Goal: Information Seeking & Learning: Learn about a topic

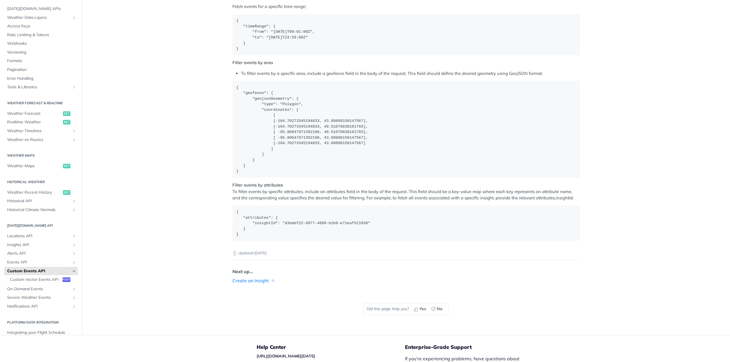
scroll to position [855, 0]
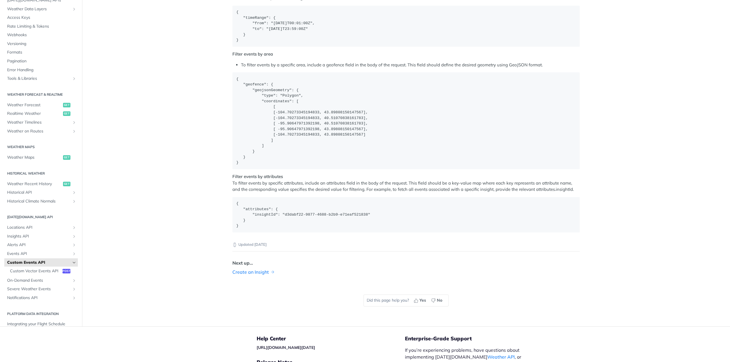
click at [233, 272] on link "Create an Insight" at bounding box center [250, 272] width 36 height 7
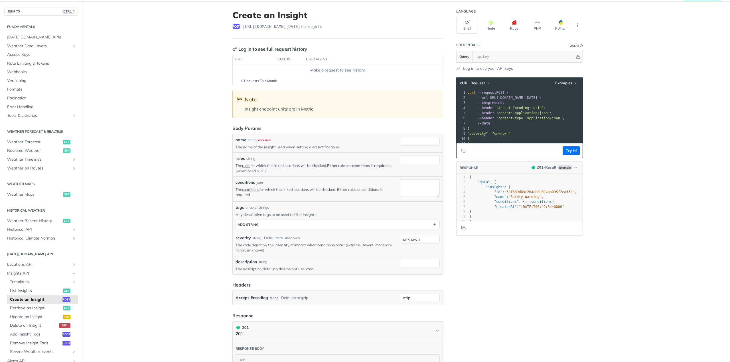
scroll to position [28, 0]
click at [573, 156] on button "Try It!" at bounding box center [570, 151] width 17 height 9
click at [574, 170] on icon "button" at bounding box center [575, 168] width 4 height 4
click at [38, 309] on span "Retrieve an Insight" at bounding box center [36, 309] width 52 height 6
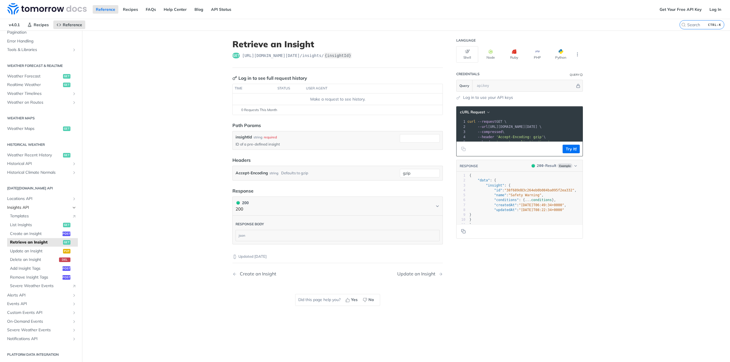
scroll to position [95, 0]
click at [25, 224] on span "List Insights" at bounding box center [36, 225] width 52 height 6
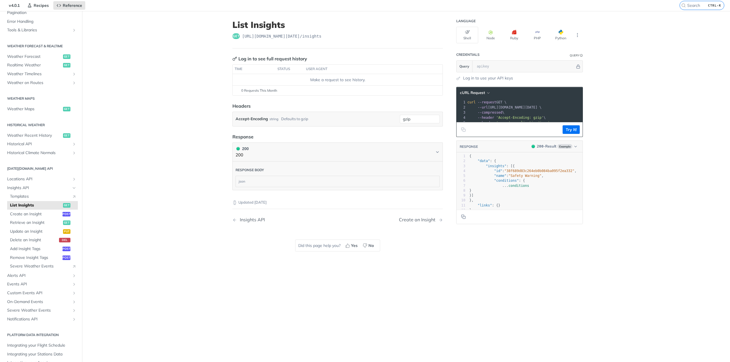
scroll to position [28, 0]
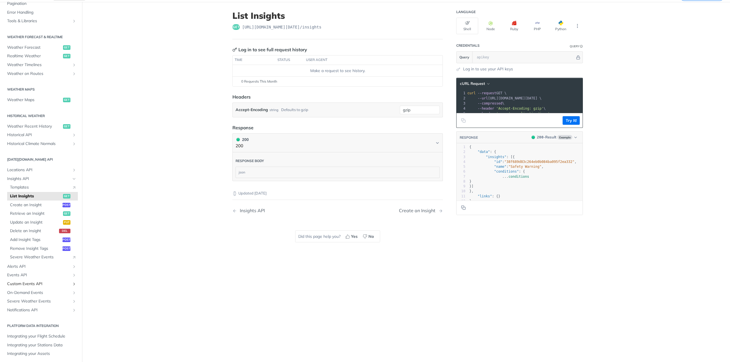
click at [72, 283] on icon "Show subpages for Custom Events API" at bounding box center [74, 284] width 5 height 5
click at [42, 284] on span "Custom Events API" at bounding box center [38, 284] width 63 height 6
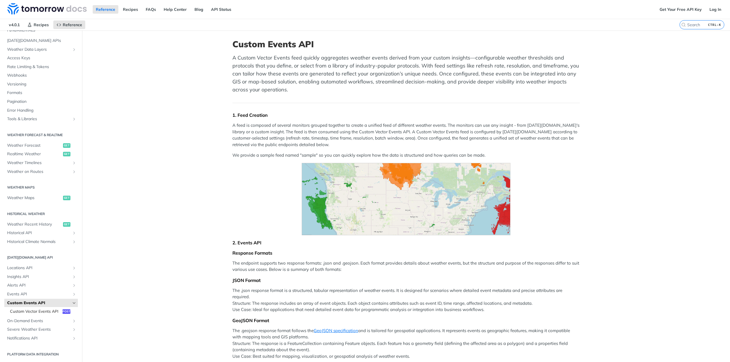
click at [38, 309] on span "Custom Vector Events API" at bounding box center [35, 312] width 51 height 6
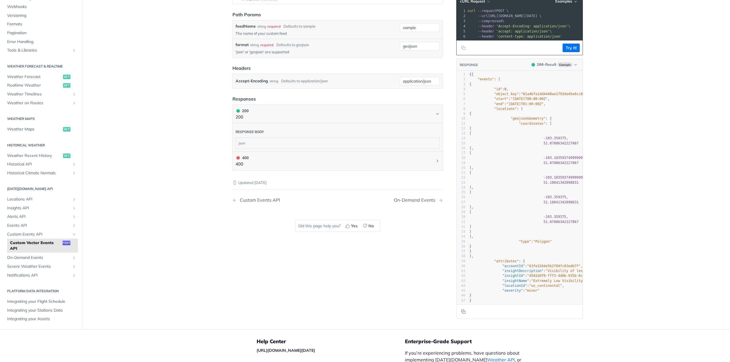
scroll to position [74, 0]
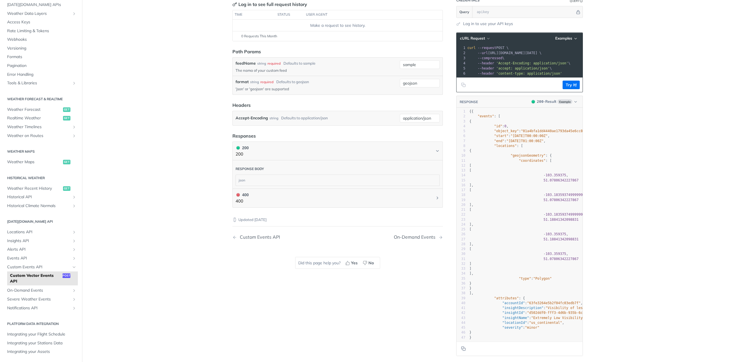
drag, startPoint x: 53, startPoint y: 277, endPoint x: 178, endPoint y: 221, distance: 136.5
click at [178, 221] on main "JUMP TO CTRL-/ Fundamentals [DATE][DOMAIN_NAME] APIs Weather Data Layers Core P…" at bounding box center [365, 162] width 730 height 410
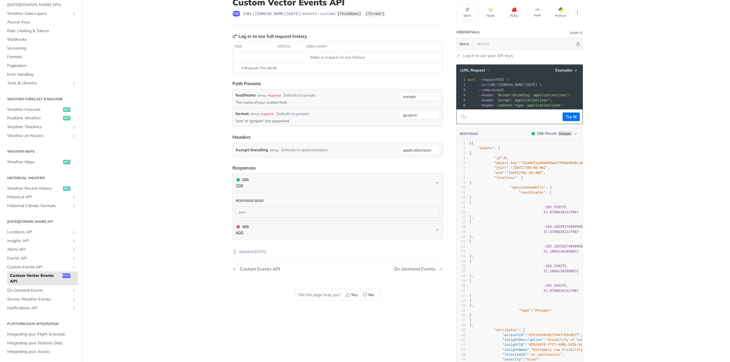
scroll to position [0, 0]
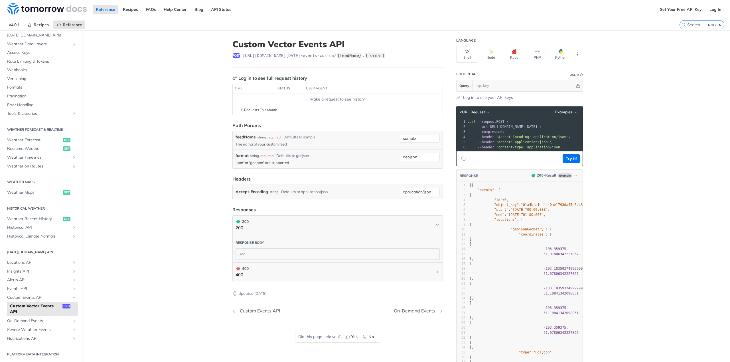
click at [337, 56] on label "{feedName}" at bounding box center [349, 56] width 25 height 6
click at [403, 139] on input "sample" at bounding box center [420, 138] width 40 height 9
click at [404, 123] on header "Path Params" at bounding box center [337, 125] width 210 height 7
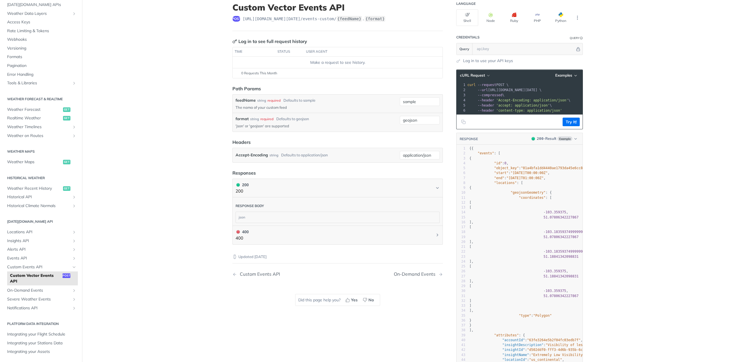
scroll to position [28, 0]
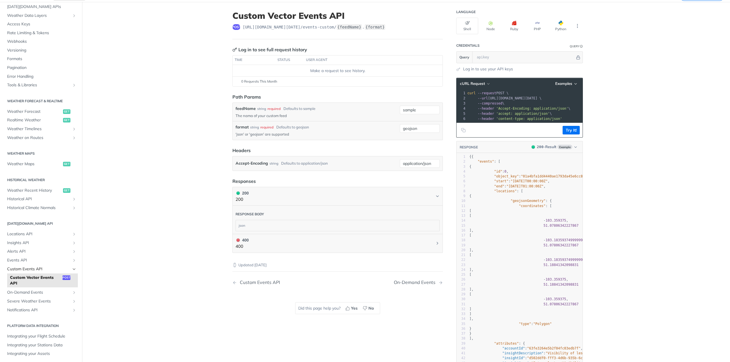
click at [33, 270] on span "Custom Events API" at bounding box center [38, 269] width 63 height 6
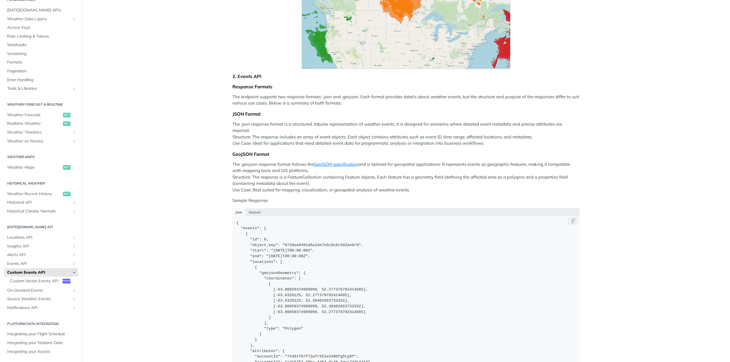
scroll to position [199, 0]
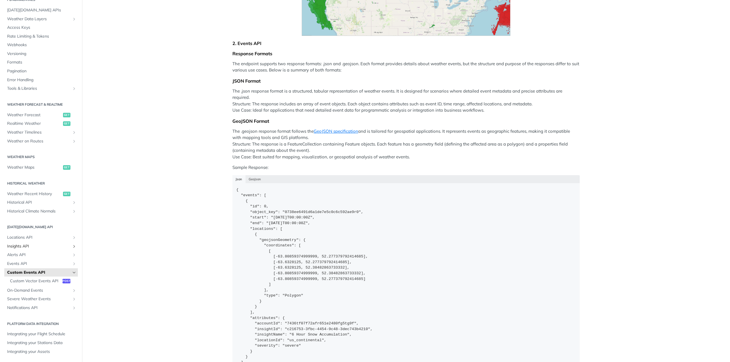
click at [72, 244] on icon "Show subpages for Insights API" at bounding box center [74, 246] width 5 height 5
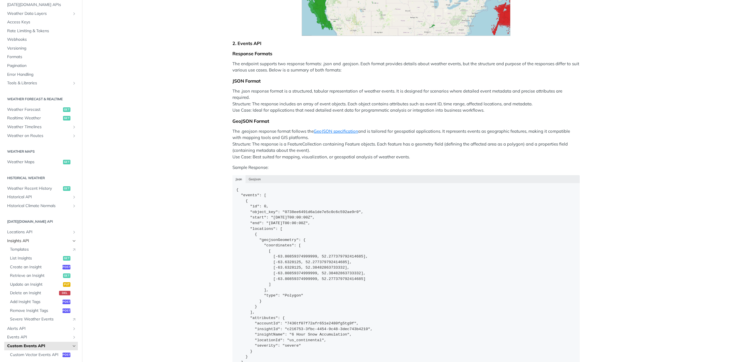
click at [33, 242] on span "Insights API" at bounding box center [38, 241] width 63 height 6
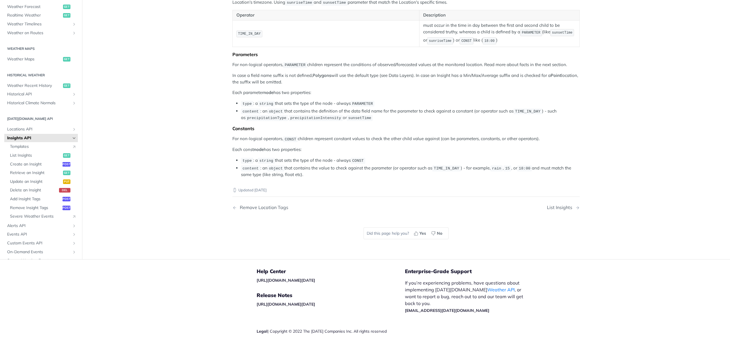
scroll to position [1026, 0]
click at [27, 150] on span "Templates" at bounding box center [39, 147] width 59 height 6
click at [31, 158] on span "List Insights" at bounding box center [36, 156] width 52 height 6
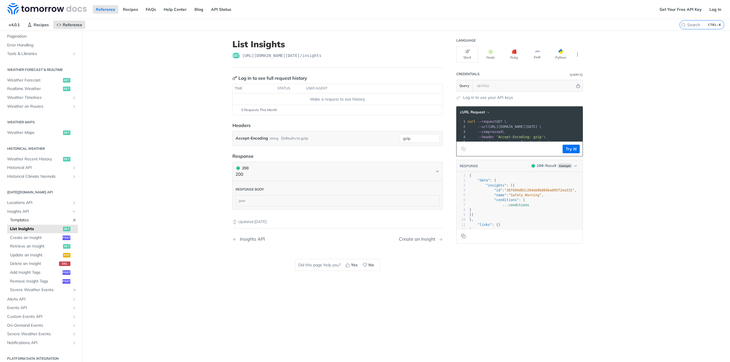
scroll to position [95, 0]
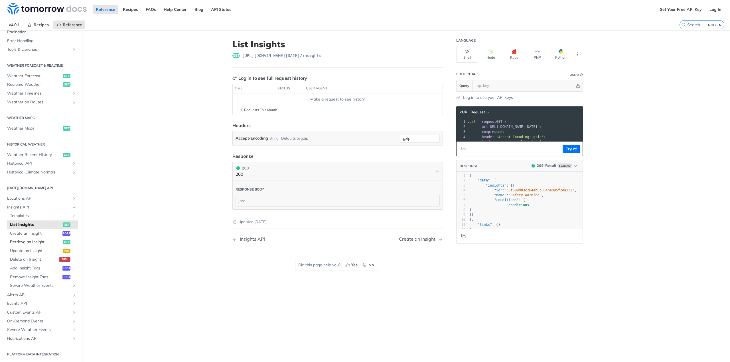
click at [30, 242] on span "Retrieve an Insight" at bounding box center [36, 242] width 52 height 6
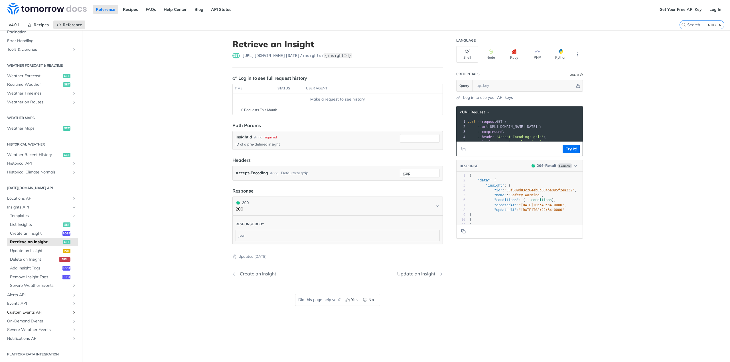
click at [59, 310] on span "Custom Events API" at bounding box center [38, 313] width 63 height 6
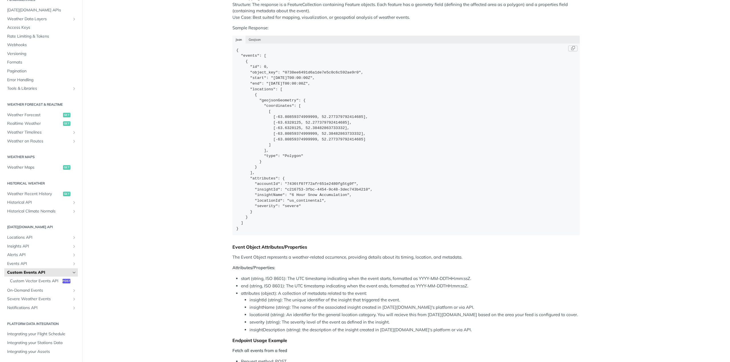
scroll to position [342, 0]
click at [253, 37] on button "GeoJson" at bounding box center [254, 37] width 19 height 8
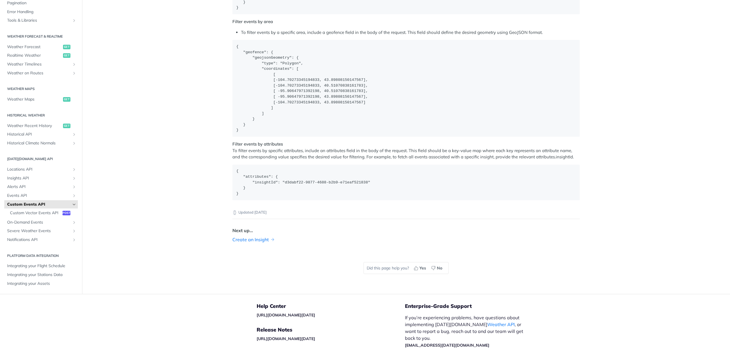
scroll to position [883, 0]
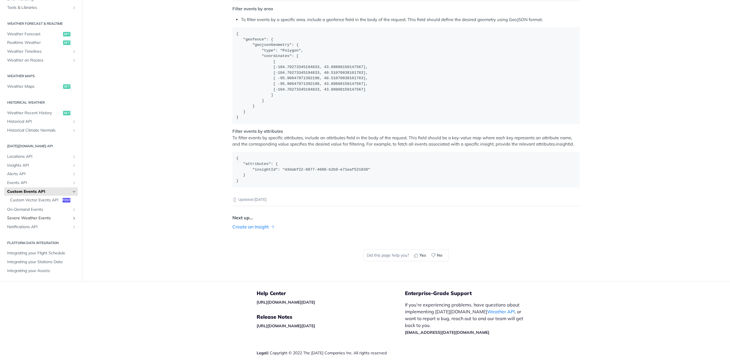
click at [27, 219] on span "Severe Weather Events" at bounding box center [38, 219] width 63 height 6
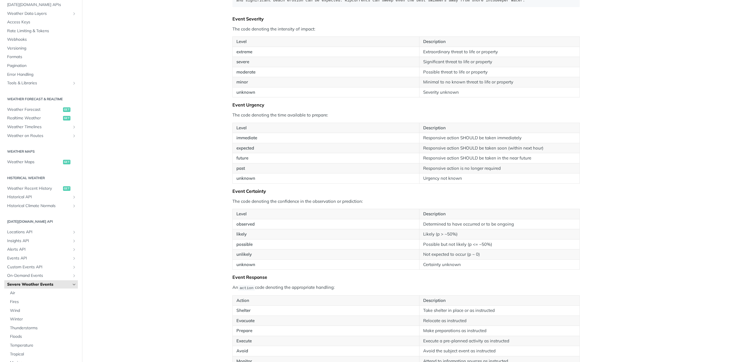
scroll to position [655, 0]
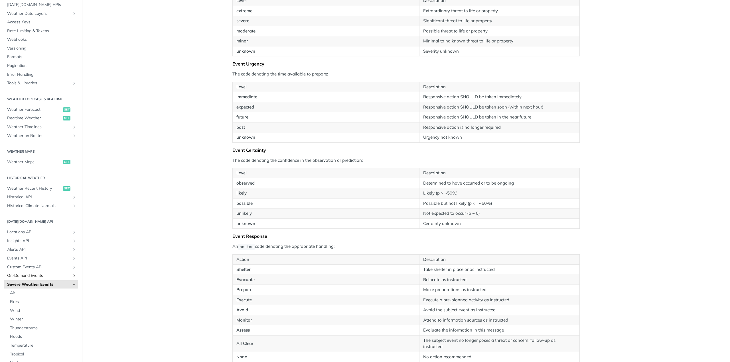
click at [40, 278] on span "On-Demand Events" at bounding box center [38, 276] width 63 height 6
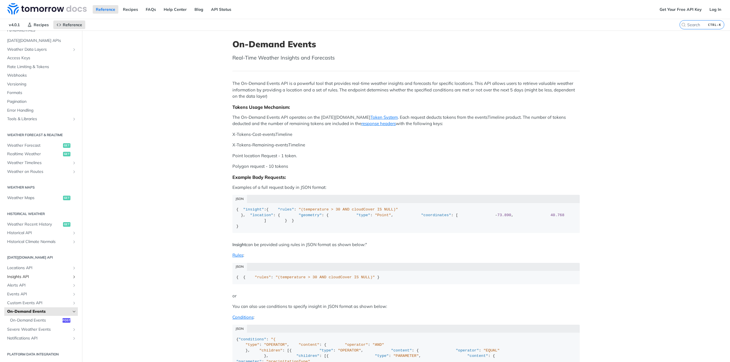
click at [27, 276] on span "Insights API" at bounding box center [38, 277] width 63 height 6
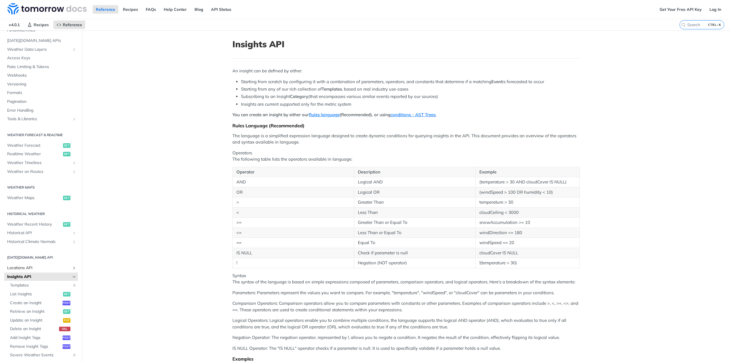
click at [27, 267] on span "Locations API" at bounding box center [38, 268] width 63 height 6
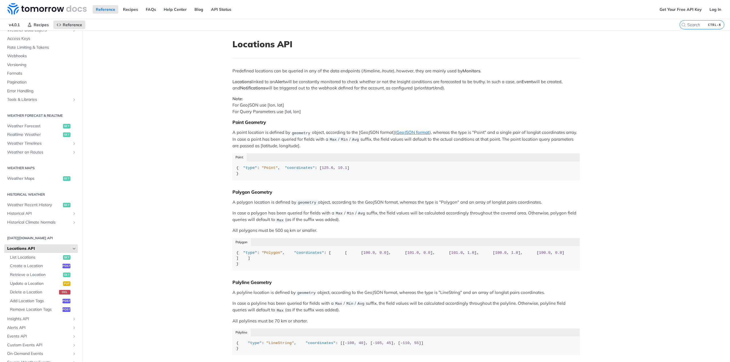
scroll to position [78, 0]
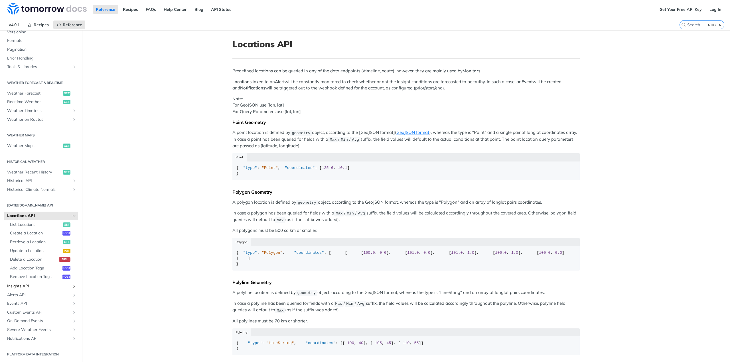
click at [23, 284] on span "Insights API" at bounding box center [38, 287] width 63 height 6
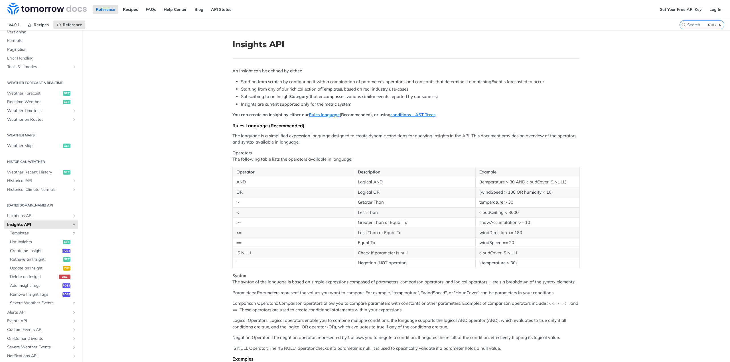
scroll to position [171, 0]
